Goal: Task Accomplishment & Management: Use online tool/utility

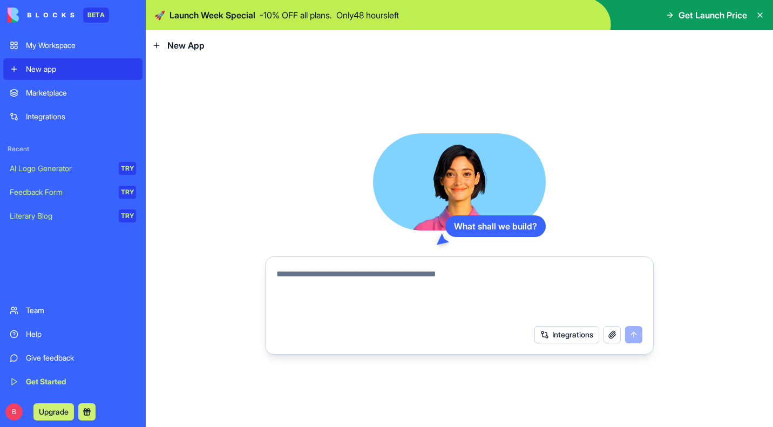
click at [611, 331] on button "button" at bounding box center [611, 334] width 17 height 17
click at [615, 337] on button "button" at bounding box center [611, 334] width 17 height 17
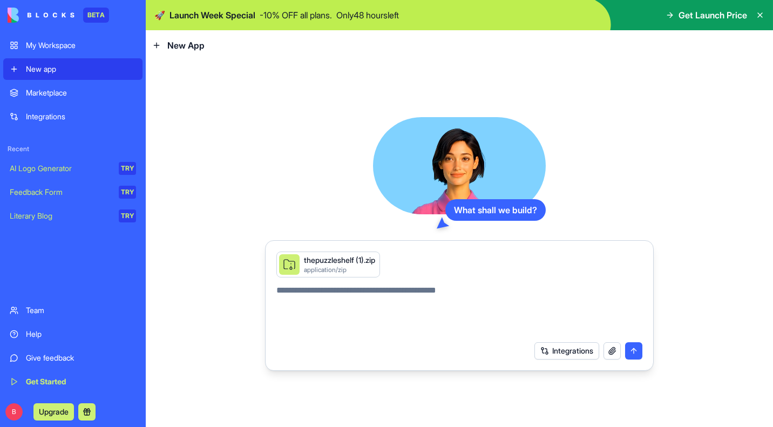
click at [317, 290] on textarea at bounding box center [459, 310] width 366 height 52
type textarea "**********"
click at [634, 350] on button "submit" at bounding box center [633, 350] width 17 height 17
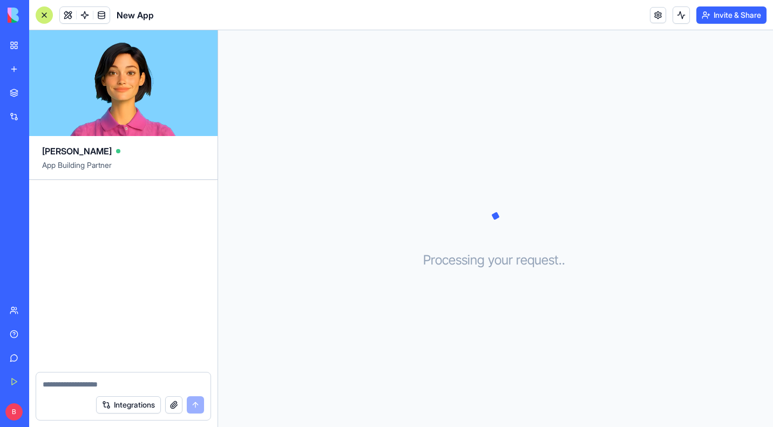
click at [40, 50] on div "My Workspace" at bounding box center [33, 45] width 14 height 11
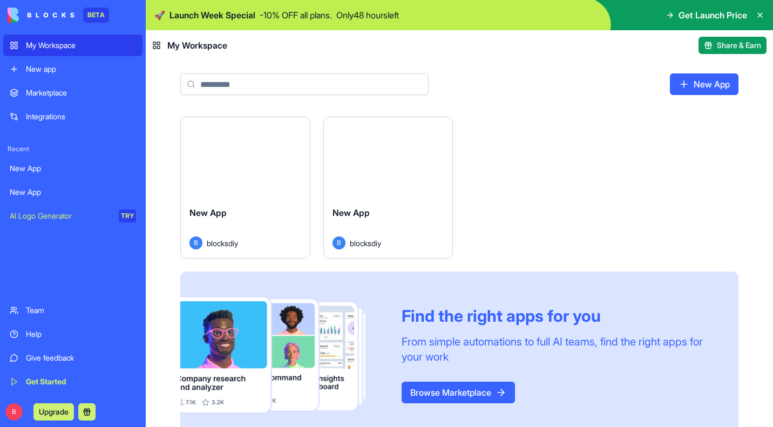
click at [240, 161] on button "Launch" at bounding box center [245, 158] width 81 height 22
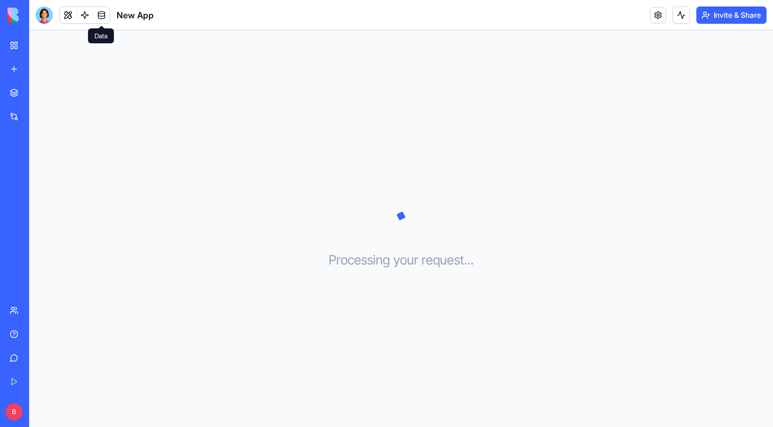
click at [101, 15] on span at bounding box center [101, 15] width 30 height 30
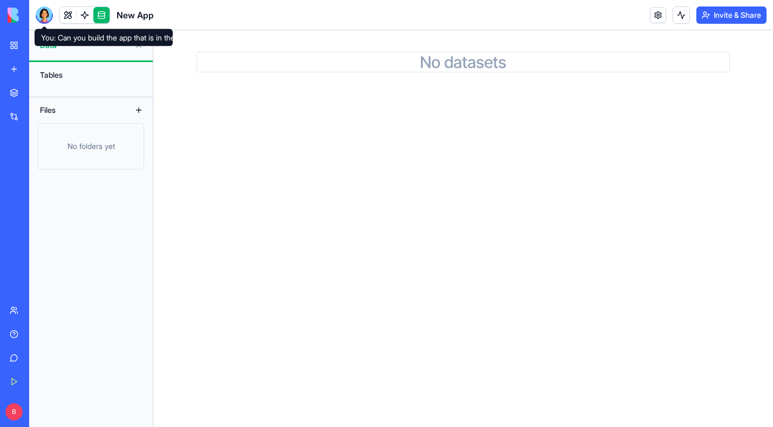
click at [49, 12] on div at bounding box center [44, 14] width 17 height 17
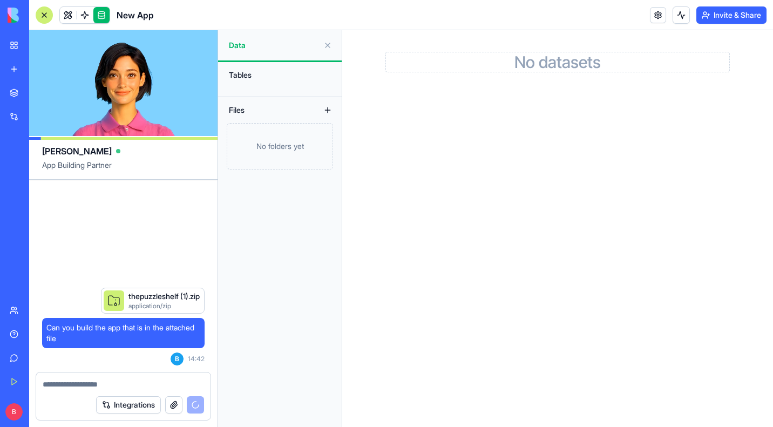
click at [106, 15] on link at bounding box center [101, 15] width 16 height 16
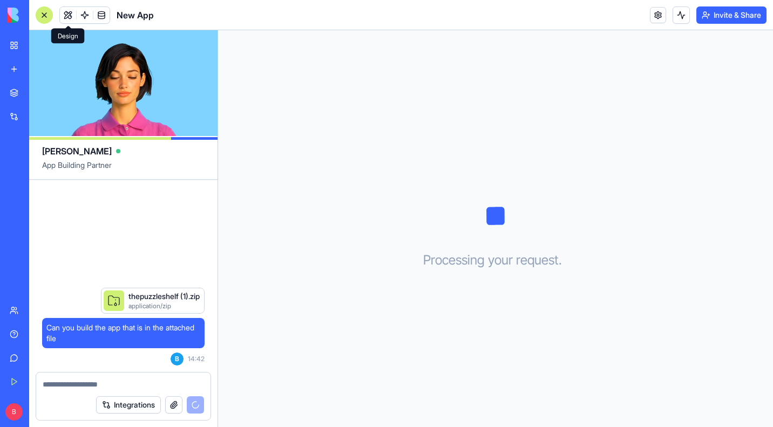
click at [69, 13] on button at bounding box center [68, 15] width 16 height 16
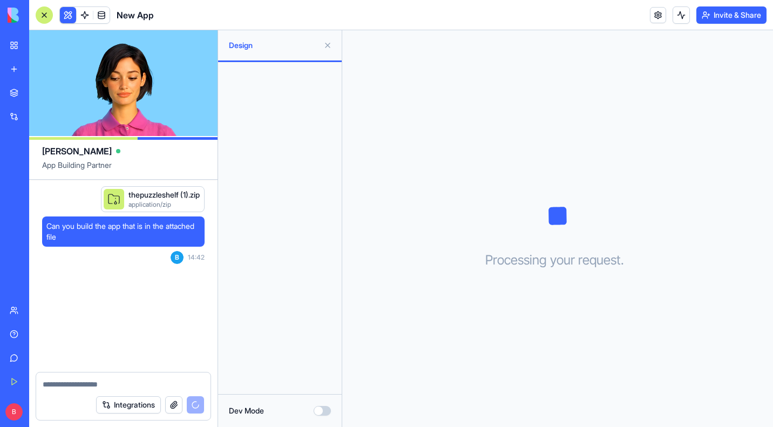
scroll to position [45, 0]
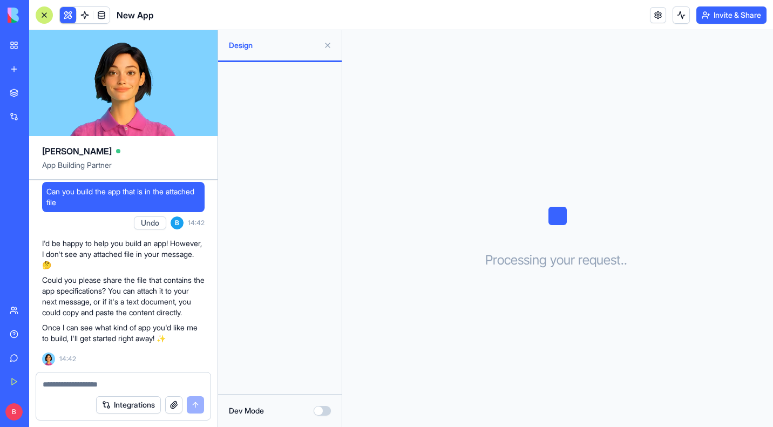
click at [172, 405] on button "button" at bounding box center [173, 404] width 17 height 17
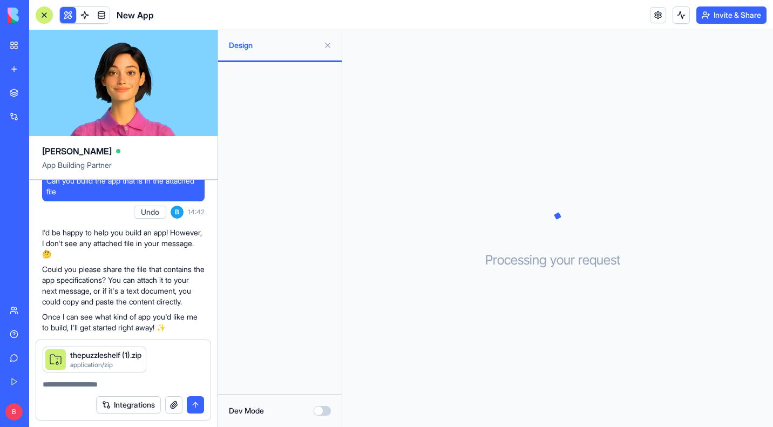
click at [196, 406] on button "submit" at bounding box center [195, 404] width 17 height 17
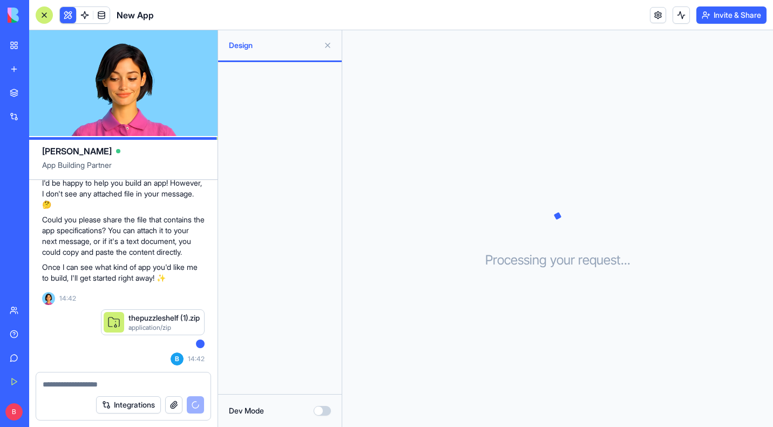
scroll to position [158, 0]
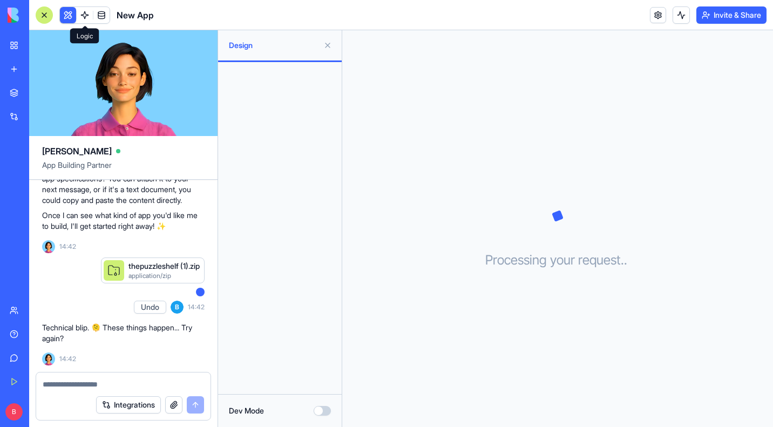
click at [73, 12] on button at bounding box center [68, 15] width 16 height 16
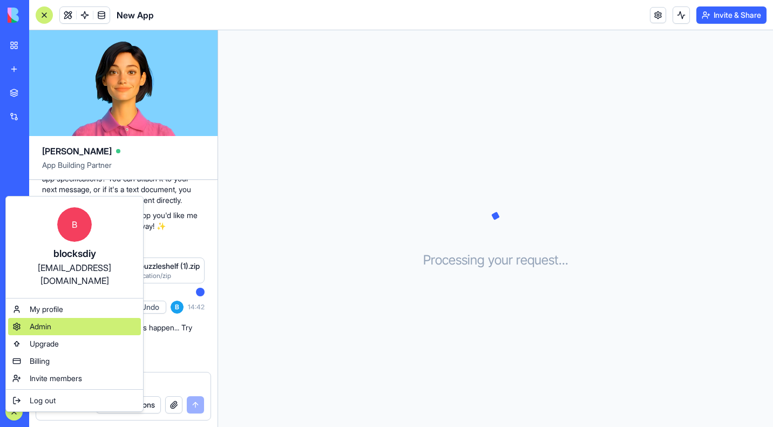
click at [51, 321] on span "Admin" at bounding box center [41, 326] width 22 height 11
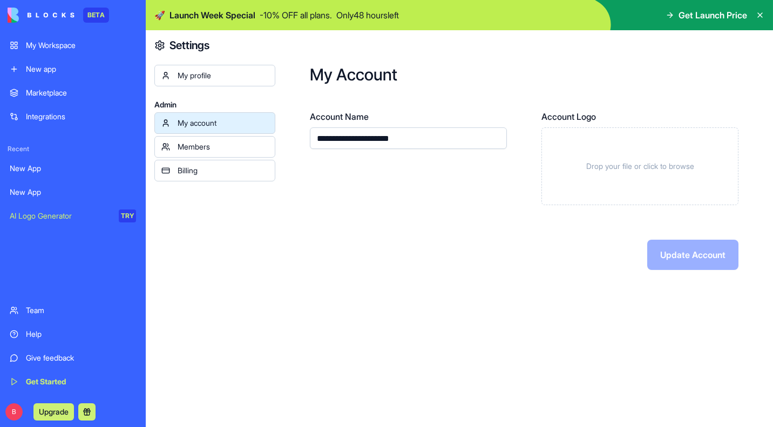
click at [231, 158] on div "My account Members Billing" at bounding box center [214, 146] width 121 height 69
click at [224, 171] on div "Billing" at bounding box center [223, 170] width 91 height 11
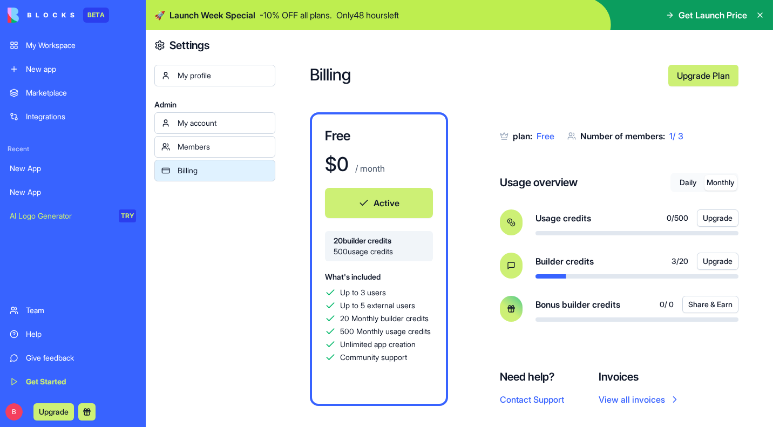
click at [719, 187] on button "Monthly" at bounding box center [720, 183] width 32 height 16
click at [724, 179] on button "Monthly" at bounding box center [720, 183] width 32 height 16
click at [224, 129] on link "My account" at bounding box center [214, 123] width 121 height 22
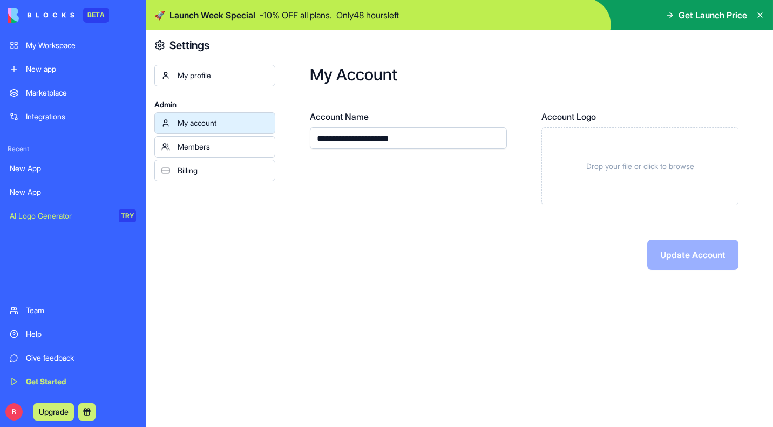
click at [187, 70] on div "My profile" at bounding box center [223, 75] width 91 height 11
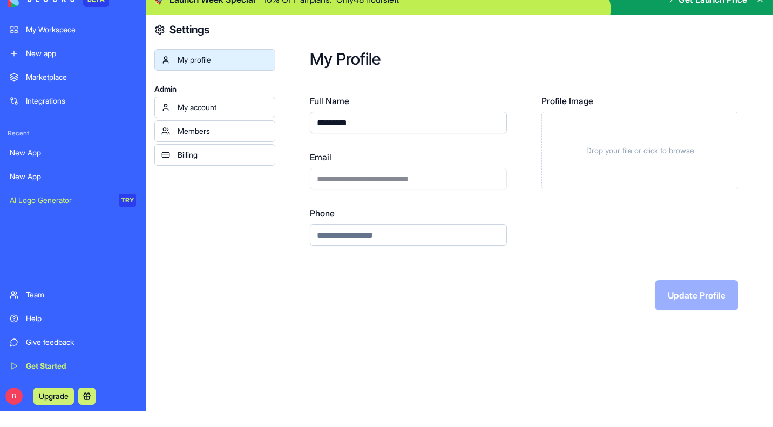
scroll to position [35, 0]
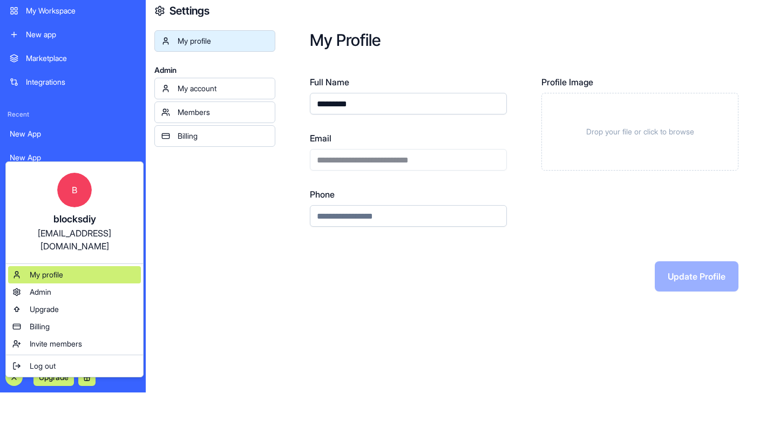
click at [63, 267] on div "My profile" at bounding box center [74, 274] width 133 height 17
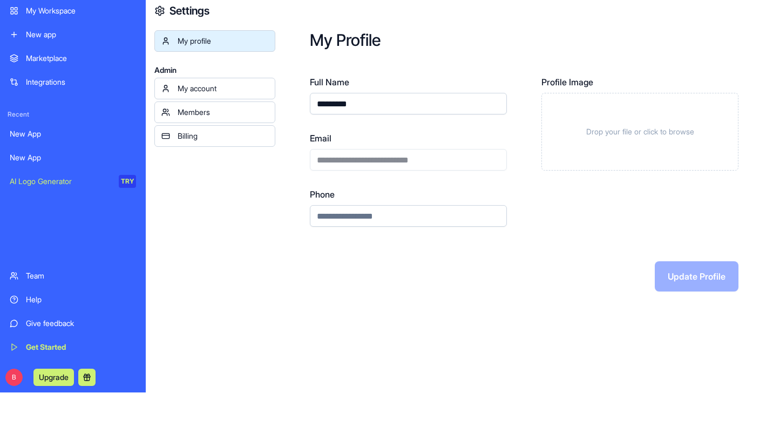
scroll to position [0, 0]
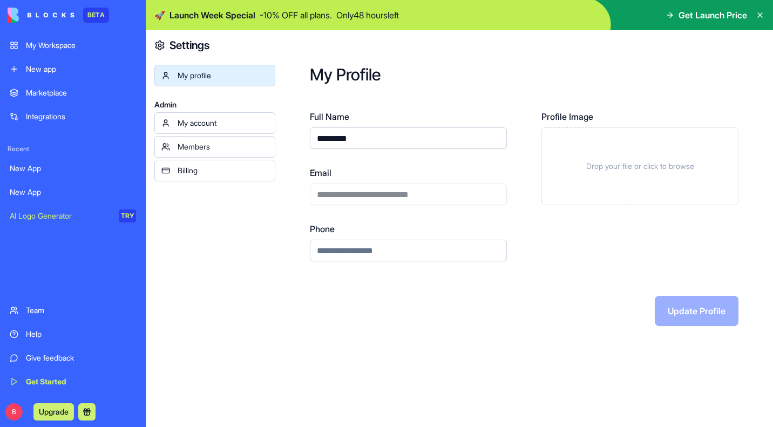
click at [758, 14] on icon at bounding box center [760, 15] width 4 height 4
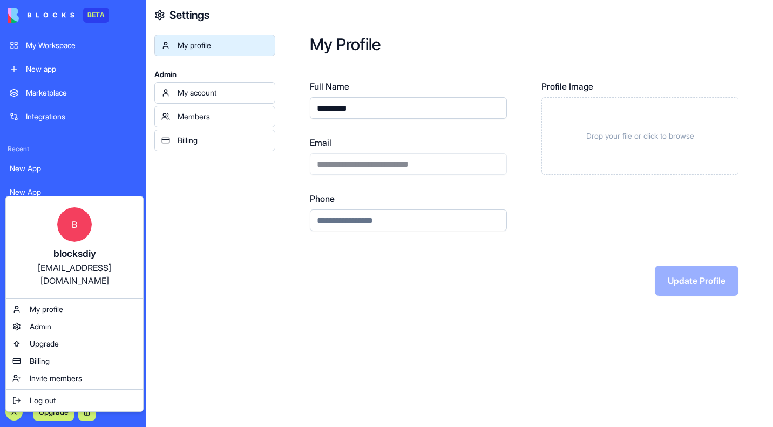
click at [328, 258] on html "**********" at bounding box center [386, 213] width 773 height 427
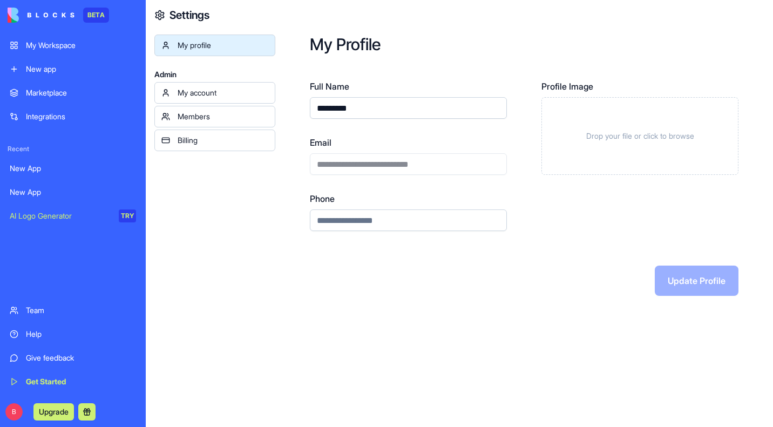
click at [51, 47] on div "My Workspace" at bounding box center [81, 45] width 110 height 11
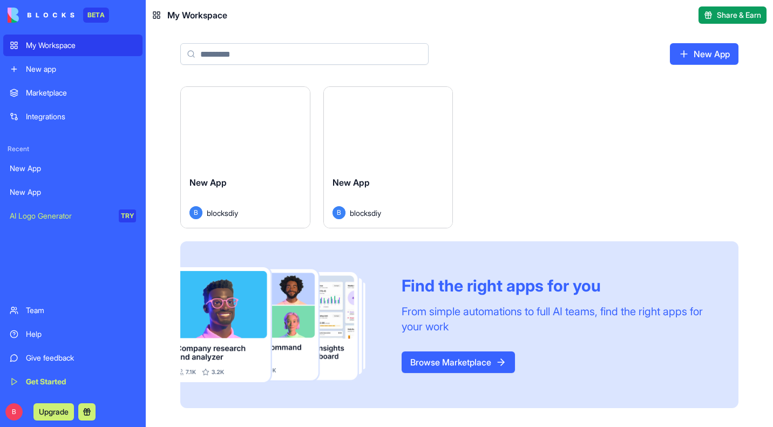
click at [404, 123] on button "Launch" at bounding box center [388, 128] width 81 height 22
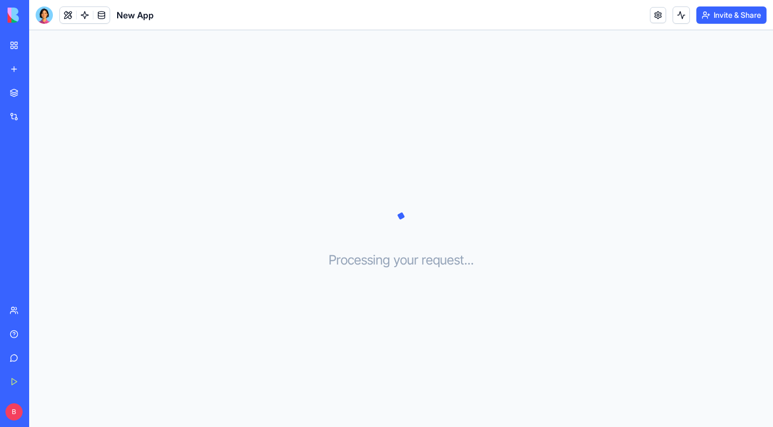
click at [14, 42] on link "My Workspace" at bounding box center [24, 46] width 43 height 22
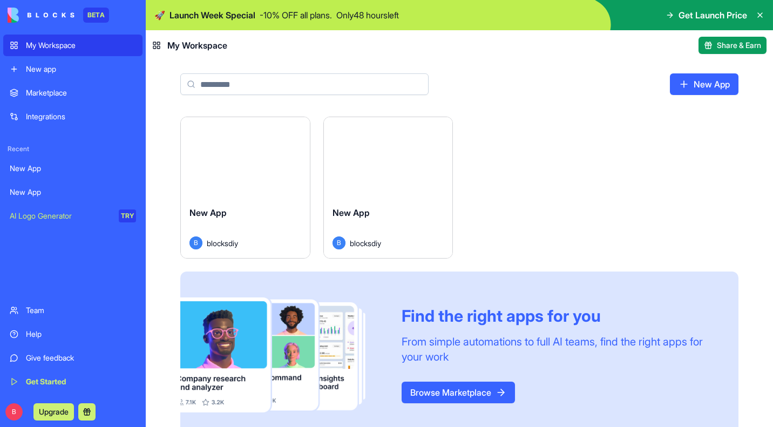
click at [438, 131] on html "BETA My Workspace New app Marketplace Integrations Recent New App New App AI Lo…" at bounding box center [386, 213] width 773 height 427
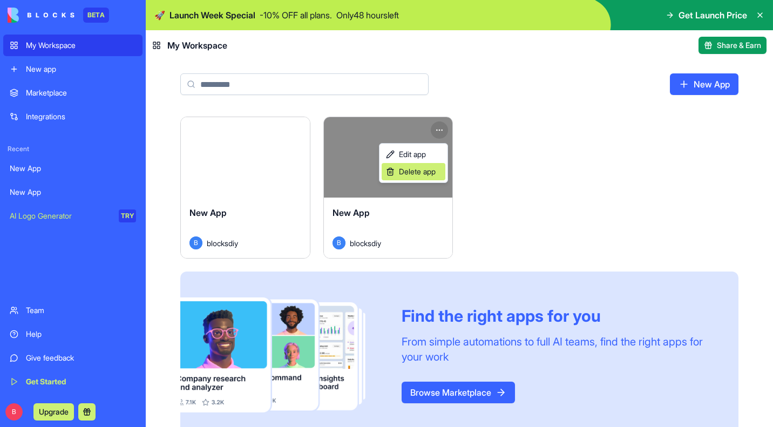
click at [424, 170] on span "Delete app" at bounding box center [417, 171] width 37 height 11
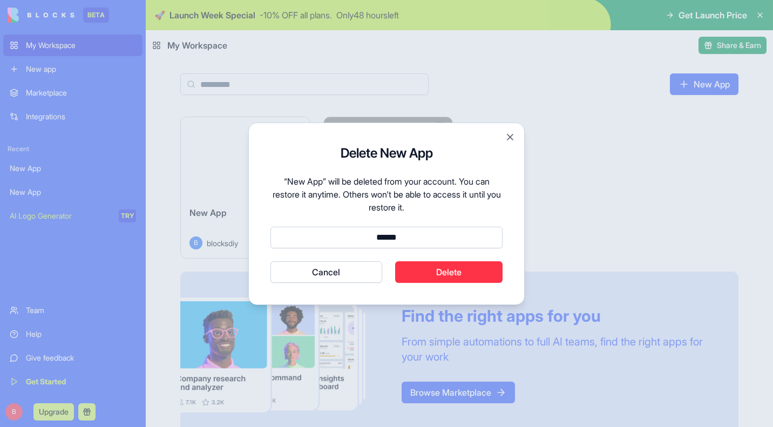
type input "******"
click at [270, 261] on button "Cancel" at bounding box center [326, 272] width 112 height 22
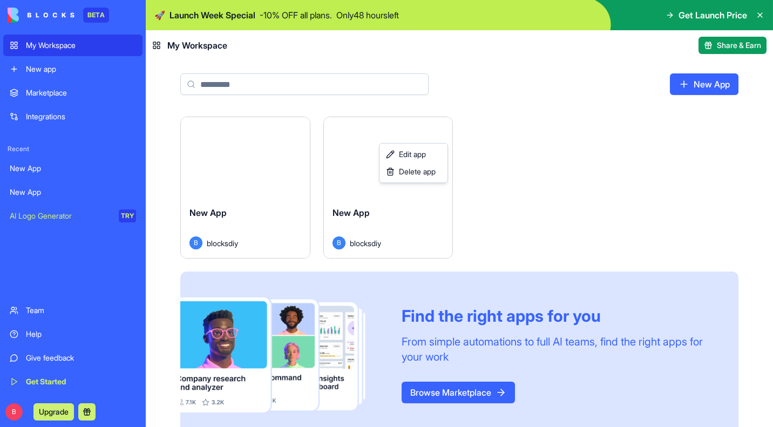
click at [248, 158] on html "BETA My Workspace New app Marketplace Integrations Recent New App New App AI Lo…" at bounding box center [386, 213] width 773 height 427
click at [255, 155] on button "Launch" at bounding box center [245, 158] width 81 height 22
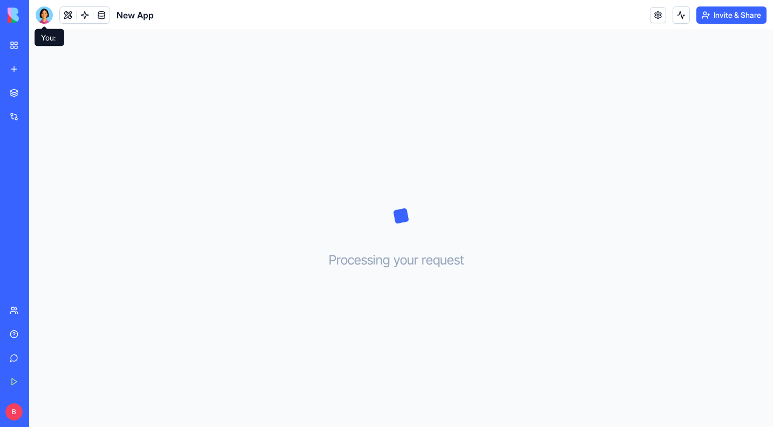
click at [43, 17] on div at bounding box center [44, 14] width 17 height 17
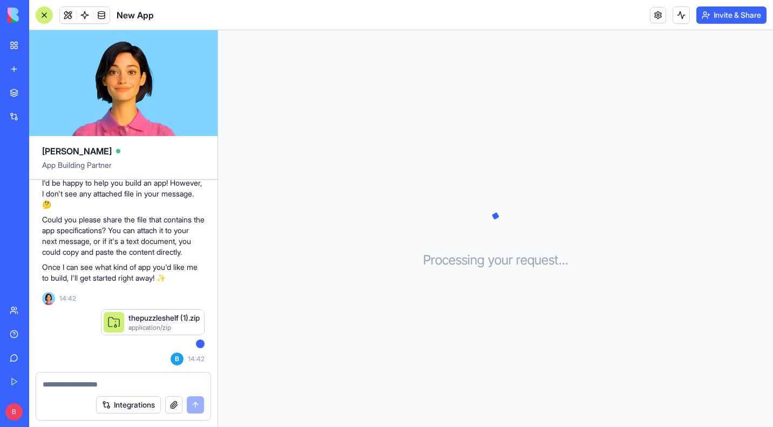
click at [197, 381] on textarea at bounding box center [123, 384] width 161 height 11
click at [172, 405] on button "button" at bounding box center [173, 404] width 17 height 17
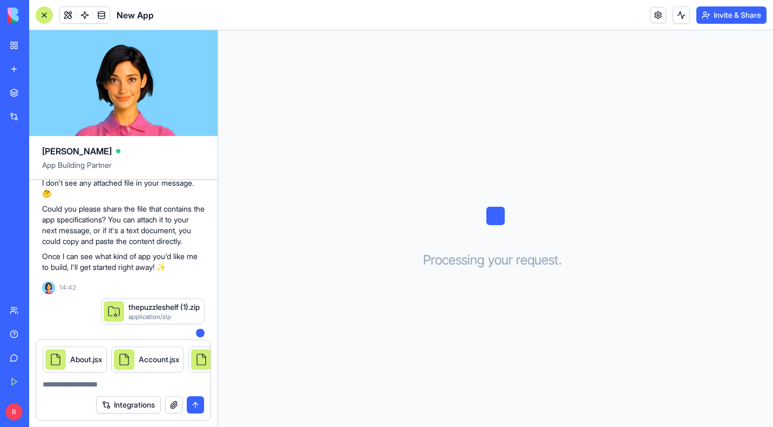
click at [196, 403] on button "submit" at bounding box center [195, 404] width 17 height 17
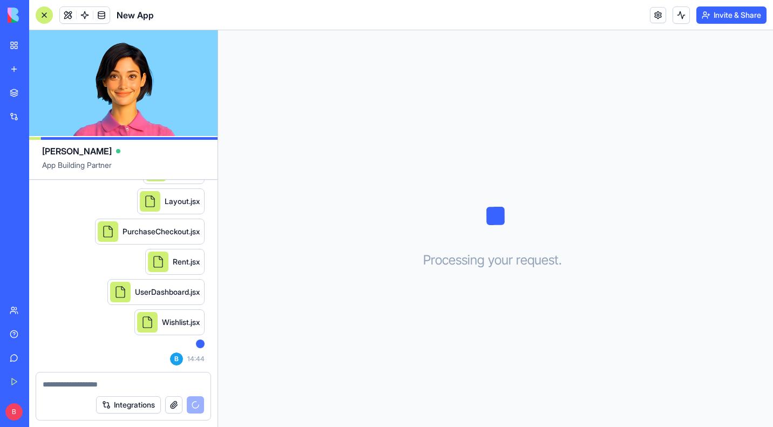
scroll to position [650, 0]
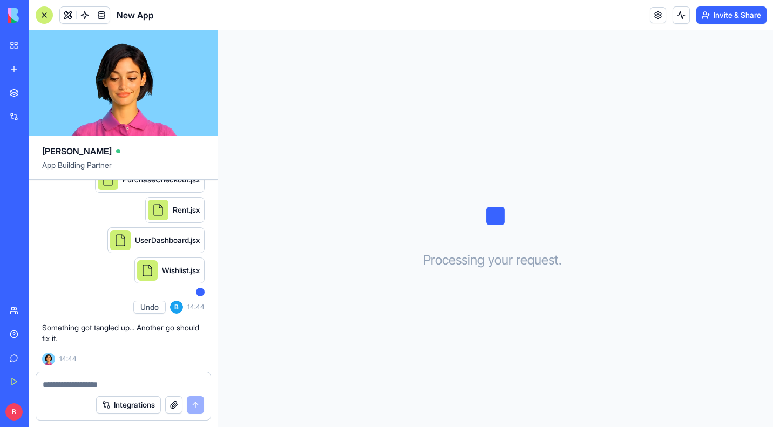
click at [198, 338] on p "Something got tangled up... Another go should fix it." at bounding box center [123, 333] width 162 height 22
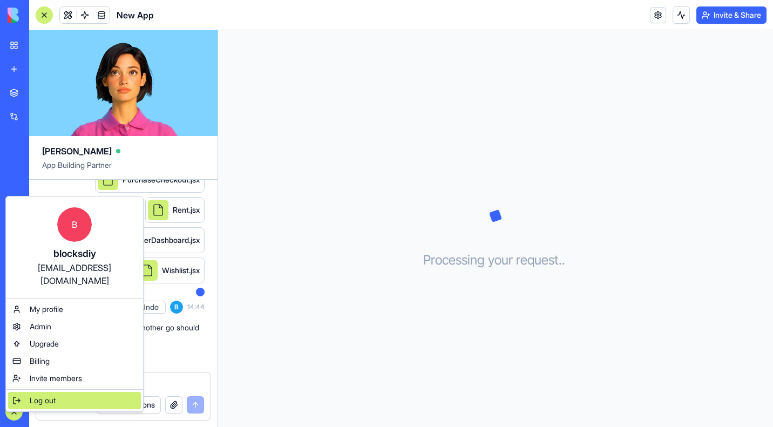
click at [47, 395] on span "Log out" at bounding box center [43, 400] width 26 height 11
